Goal: Task Accomplishment & Management: Use online tool/utility

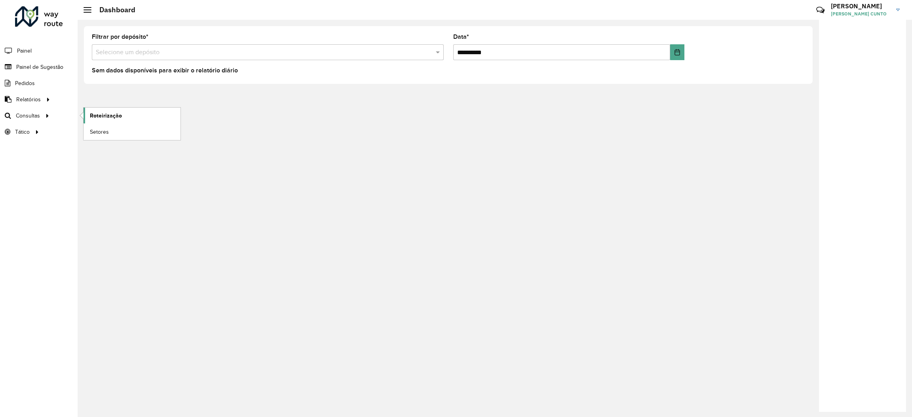
click at [90, 115] on span "Roteirização" at bounding box center [106, 116] width 32 height 8
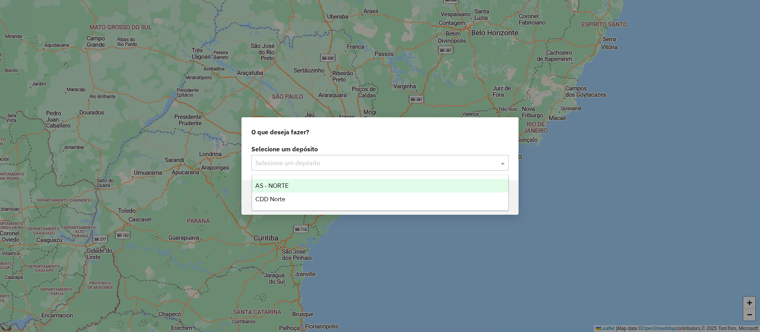
click at [296, 158] on input "text" at bounding box center [372, 162] width 234 height 9
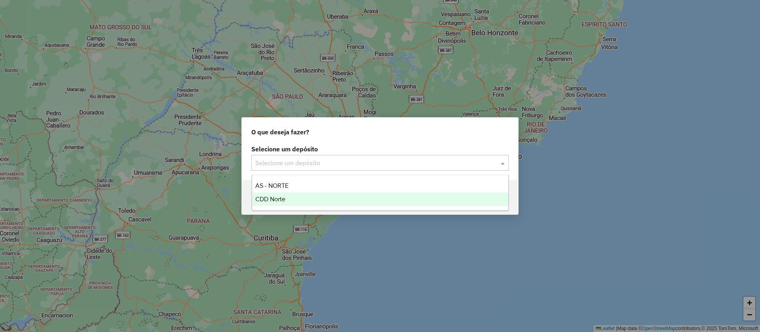
click at [285, 194] on div "CDD Norte" at bounding box center [380, 198] width 256 height 13
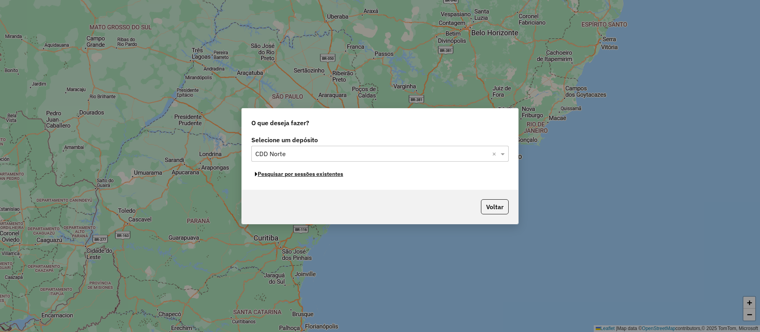
click at [313, 177] on button "Pesquisar por sessões existentes" at bounding box center [298, 174] width 95 height 12
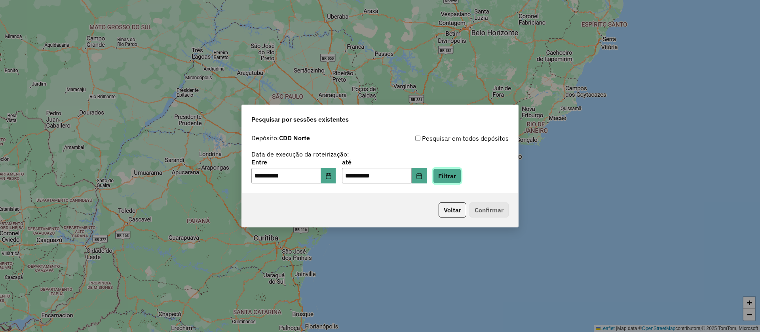
click at [452, 175] on button "Filtrar" at bounding box center [447, 175] width 28 height 15
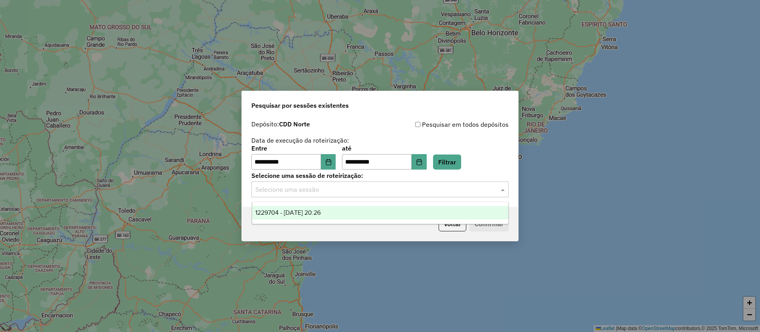
click at [404, 186] on input "text" at bounding box center [372, 189] width 234 height 9
click at [366, 209] on div "1229704 - 14/08/2025 20:26" at bounding box center [380, 212] width 256 height 13
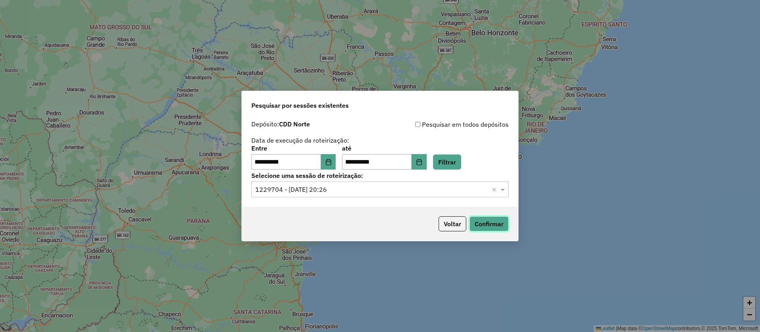
click at [478, 220] on button "Confirmar" at bounding box center [488, 223] width 39 height 15
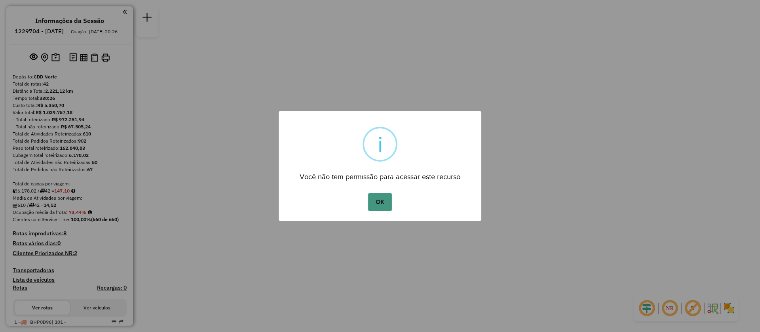
click at [371, 198] on button "OK" at bounding box center [379, 202] width 23 height 18
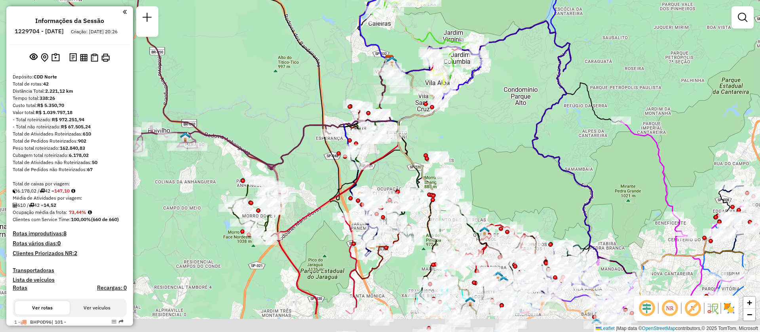
drag, startPoint x: 561, startPoint y: 175, endPoint x: 467, endPoint y: 122, distance: 107.6
click at [467, 122] on div "Janela de atendimento Grade de atendimento Capacidade Transportadoras Veículos …" at bounding box center [380, 166] width 760 height 332
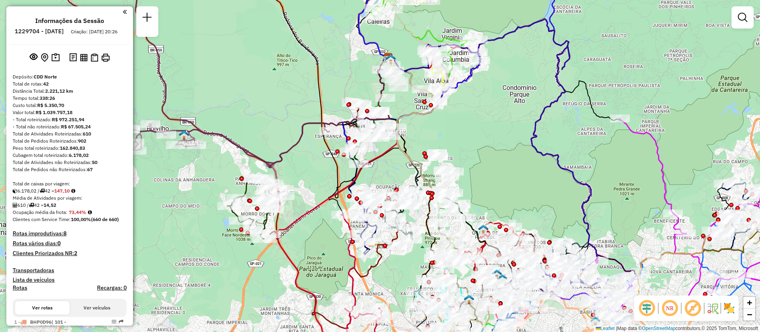
click at [676, 307] on em at bounding box center [669, 307] width 19 height 19
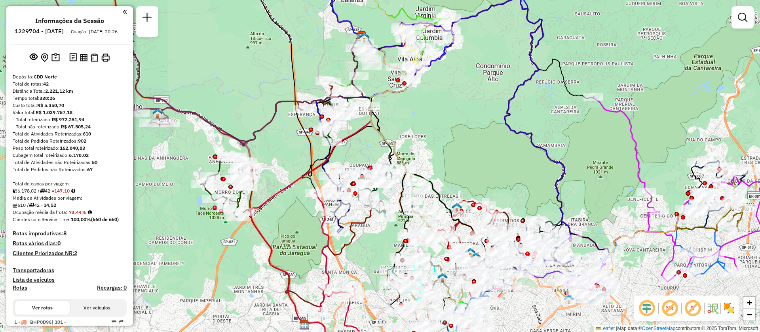
drag, startPoint x: 571, startPoint y: 225, endPoint x: 545, endPoint y: 205, distance: 32.8
click at [545, 205] on div "Janela de atendimento Grade de atendimento Capacidade Transportadoras Veículos …" at bounding box center [380, 166] width 760 height 332
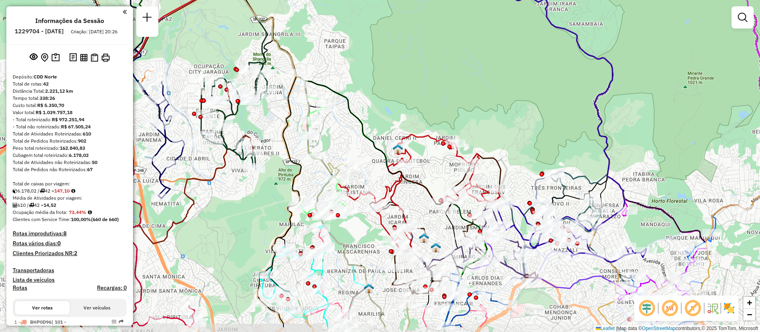
drag, startPoint x: 484, startPoint y: 177, endPoint x: 461, endPoint y: 138, distance: 44.5
click at [461, 138] on div "Janela de atendimento Grade de atendimento Capacidade Transportadoras Veículos …" at bounding box center [380, 166] width 760 height 332
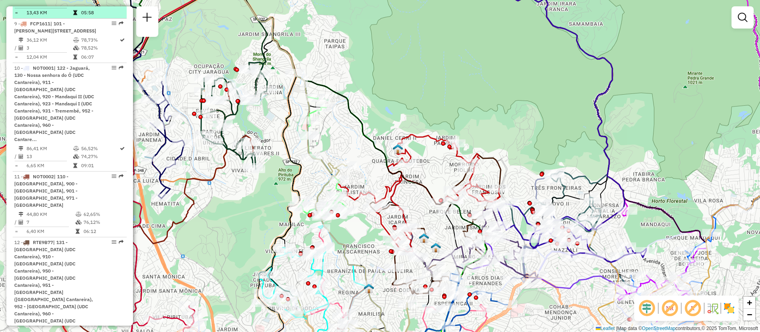
scroll to position [759, 0]
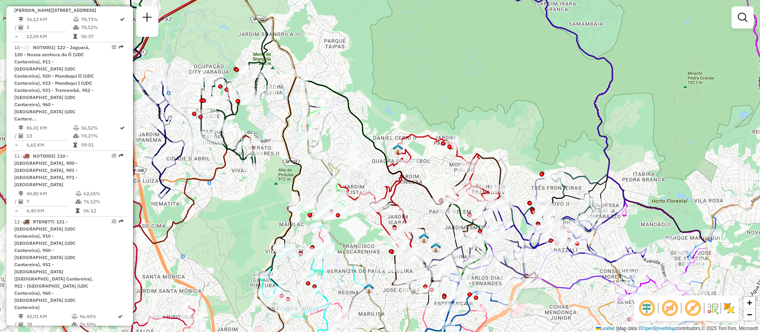
select select "**********"
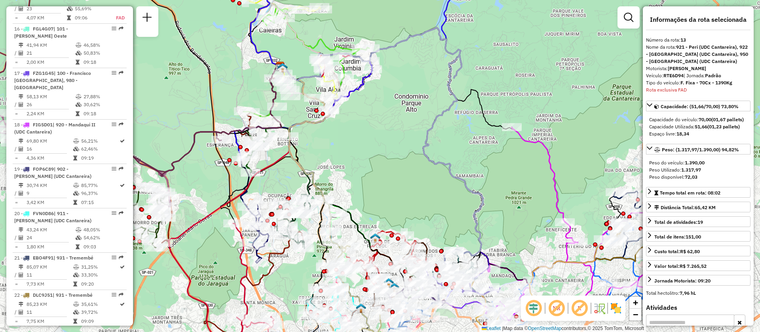
scroll to position [1293, 0]
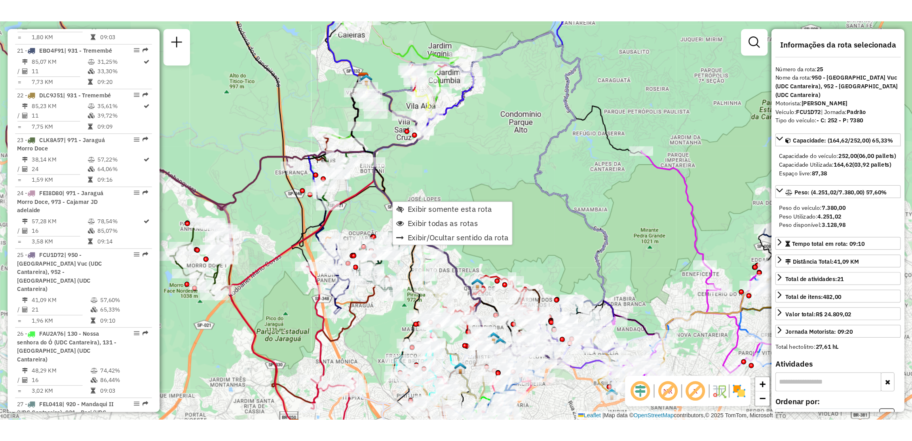
scroll to position [1552, 0]
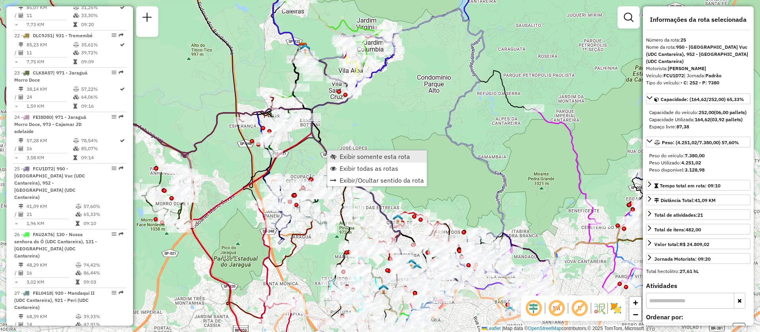
click at [336, 152] on link "Exibir somente esta rota" at bounding box center [376, 156] width 99 height 12
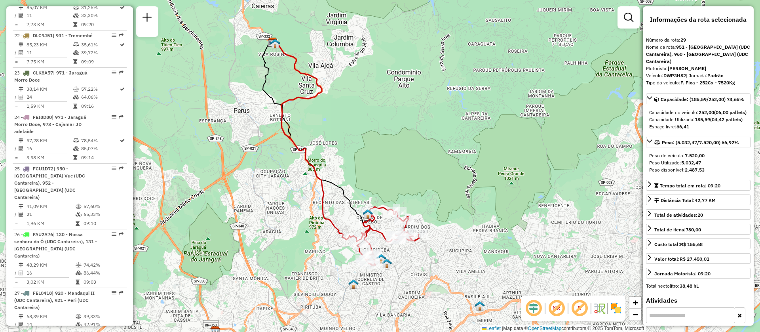
drag, startPoint x: 297, startPoint y: 265, endPoint x: 257, endPoint y: 253, distance: 41.6
click at [257, 253] on div "Janela de atendimento Grade de atendimento Capacidade Transportadoras Veículos …" at bounding box center [380, 166] width 760 height 332
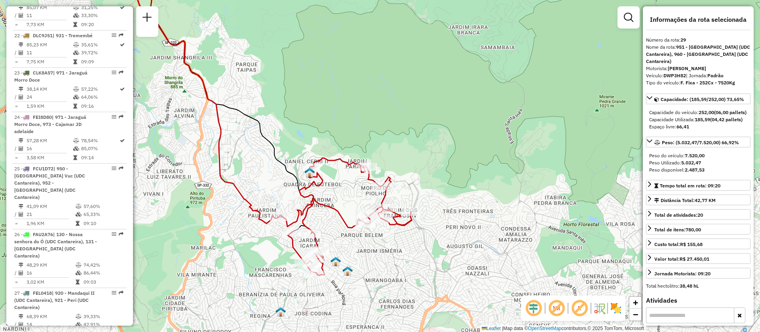
drag, startPoint x: 447, startPoint y: 258, endPoint x: 429, endPoint y: 240, distance: 25.5
click at [429, 240] on div "Janela de atendimento Grade de atendimento Capacidade Transportadoras Veículos …" at bounding box center [380, 166] width 760 height 332
